Goal: Communication & Community: Answer question/provide support

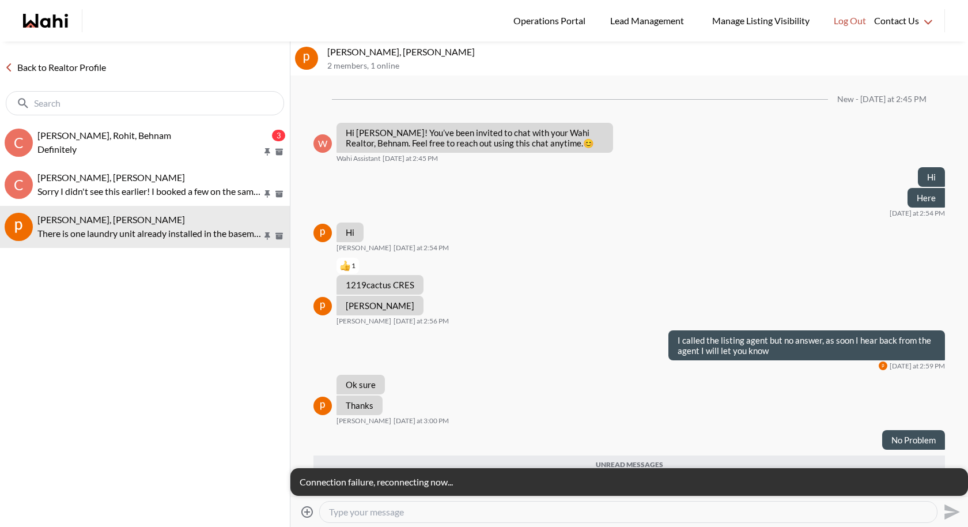
scroll to position [36, 0]
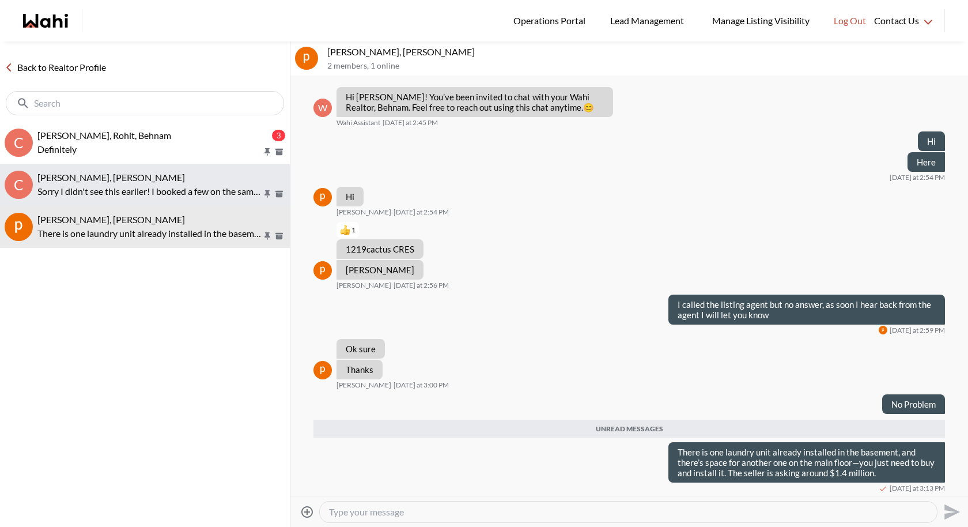
click at [187, 178] on div "[PERSON_NAME], [PERSON_NAME]" at bounding box center [161, 178] width 248 height 12
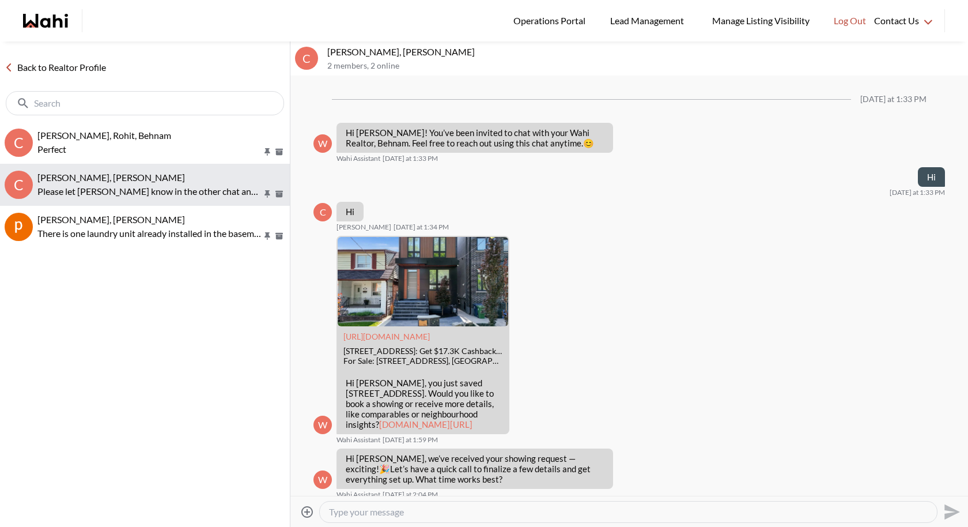
scroll to position [203, 0]
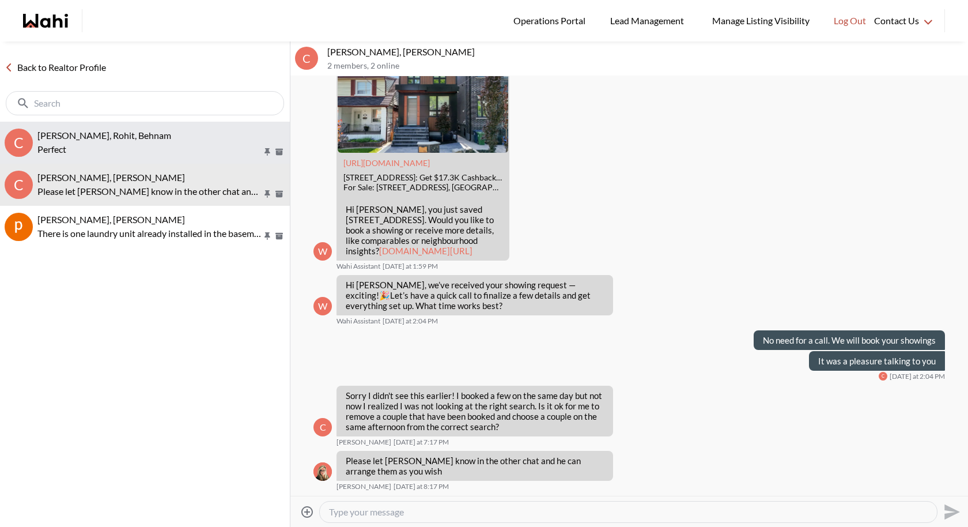
click at [120, 130] on span "[PERSON_NAME], Rohit, Behnam" at bounding box center [104, 135] width 134 height 11
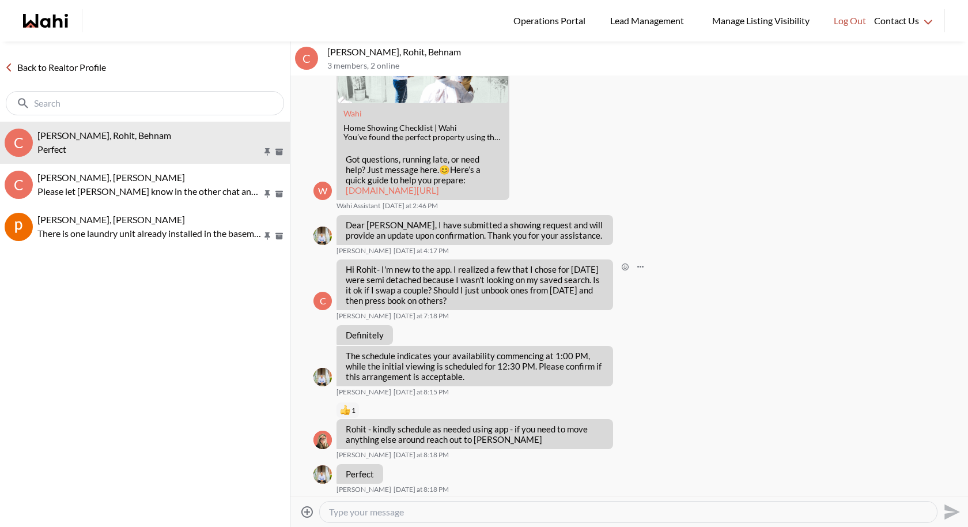
scroll to position [354, 0]
